Goal: Transaction & Acquisition: Subscribe to service/newsletter

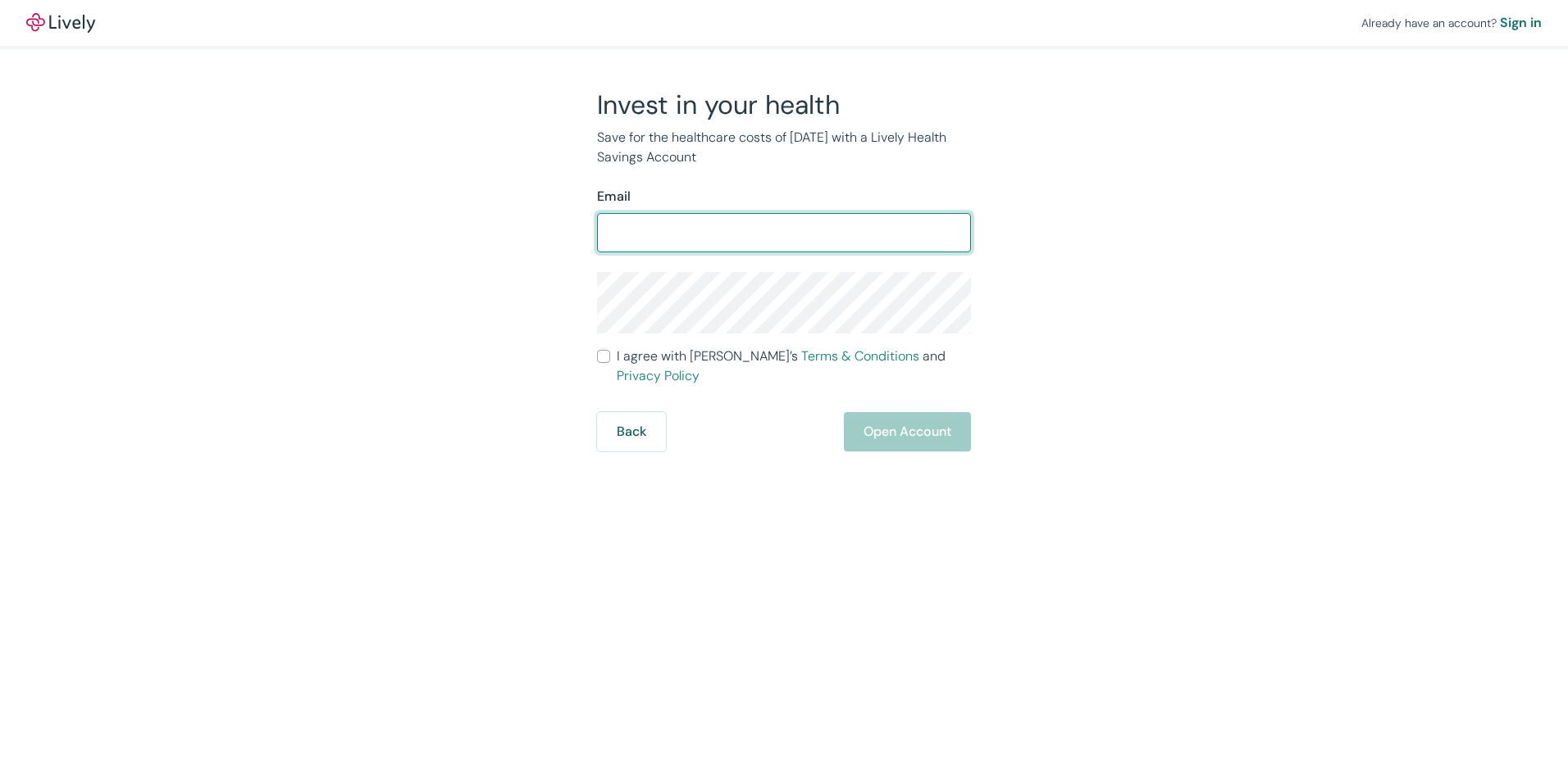
click at [703, 231] on input "Email" at bounding box center [784, 233] width 374 height 32
type input "[PERSON_NAME][DOMAIN_NAME][EMAIL_ADDRESS][PERSON_NAME][DOMAIN_NAME]"
click at [811, 233] on input "[PERSON_NAME][DOMAIN_NAME][EMAIL_ADDRESS][PERSON_NAME][DOMAIN_NAME]" at bounding box center [784, 233] width 374 height 32
drag, startPoint x: 811, startPoint y: 233, endPoint x: 578, endPoint y: 229, distance: 233.0
click at [578, 229] on div "Invest in your health Save for the healthcare costs of [DATE] with a Lively Hea…" at bounding box center [775, 270] width 394 height 363
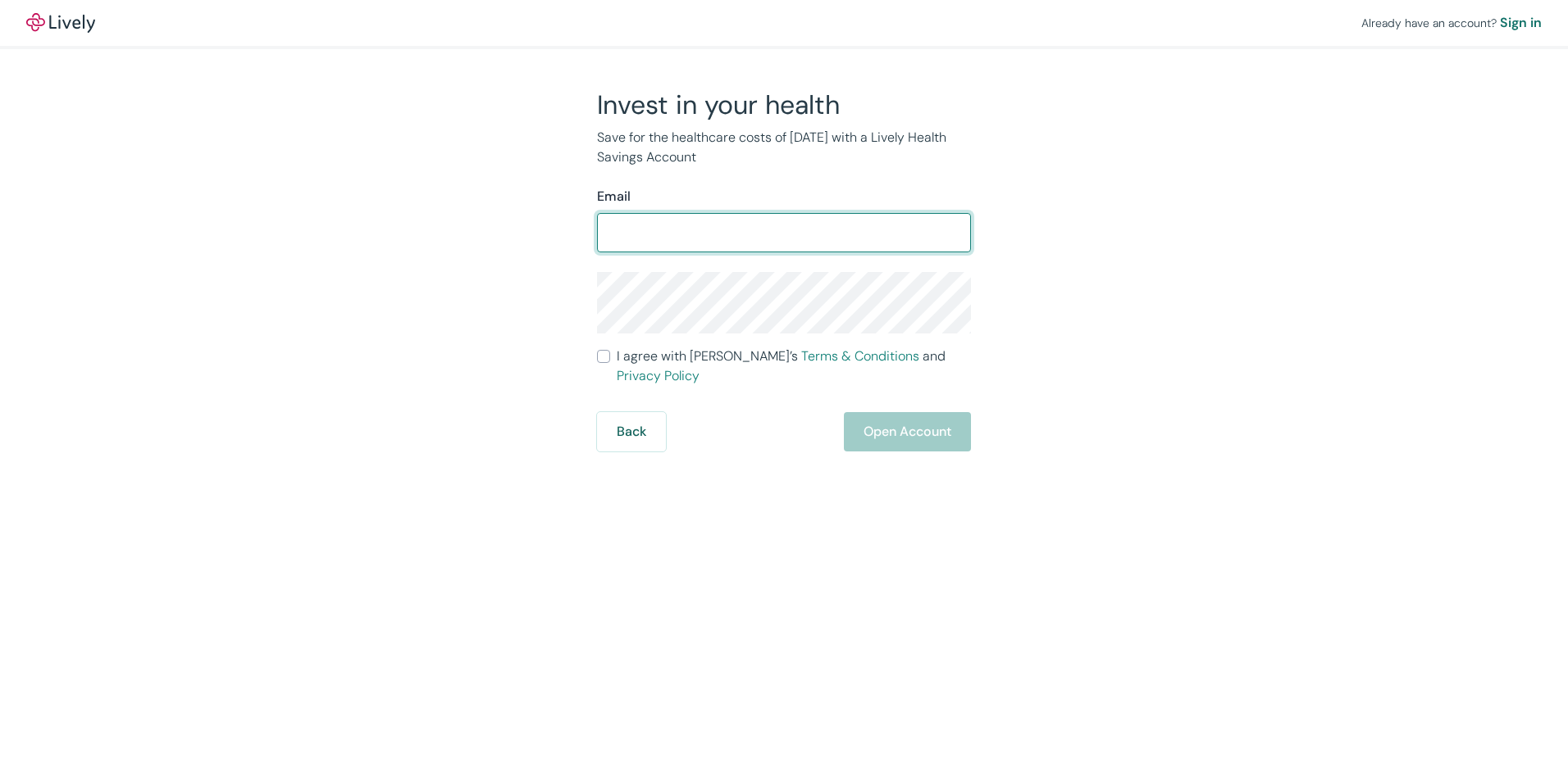
click at [691, 243] on input "Email" at bounding box center [784, 233] width 374 height 32
type input "[EMAIL_ADDRESS][DOMAIN_NAME]"
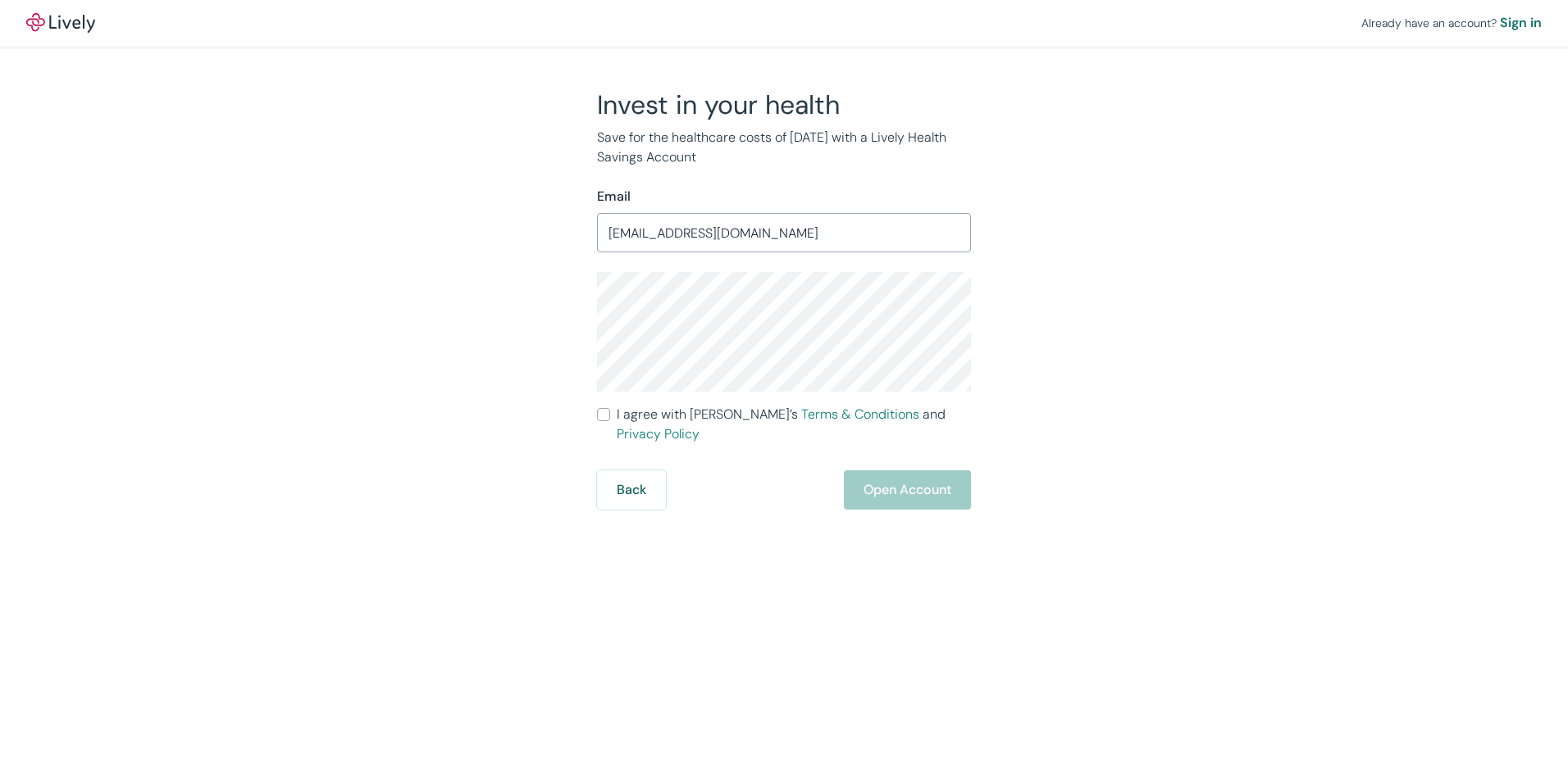
click at [602, 420] on input "I agree with Lively’s Terms & Conditions and Privacy Policy" at bounding box center [603, 414] width 14 height 14
checkbox input "true"
click at [890, 485] on button "Open Account" at bounding box center [907, 490] width 127 height 40
